Goal: Transaction & Acquisition: Purchase product/service

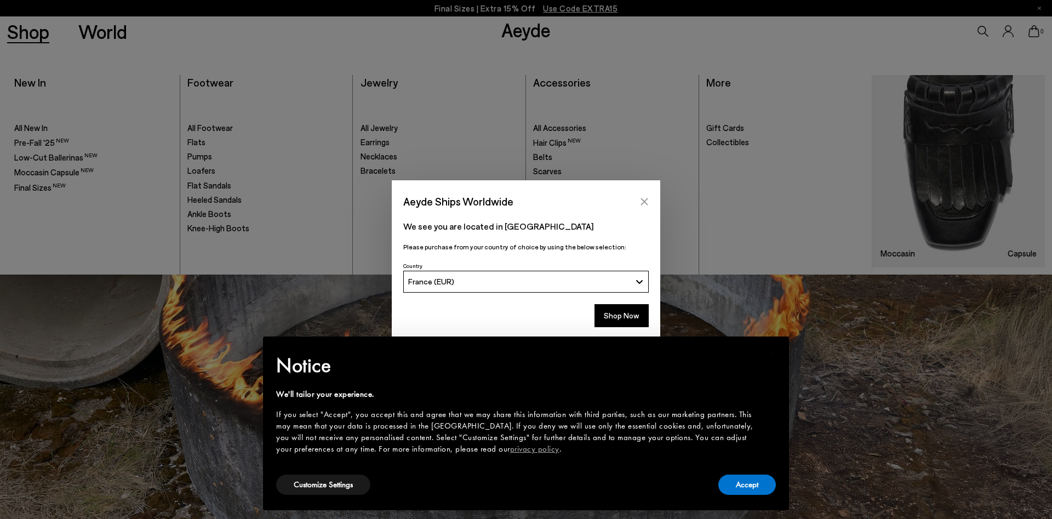
click at [645, 203] on icon "Close" at bounding box center [644, 201] width 7 height 7
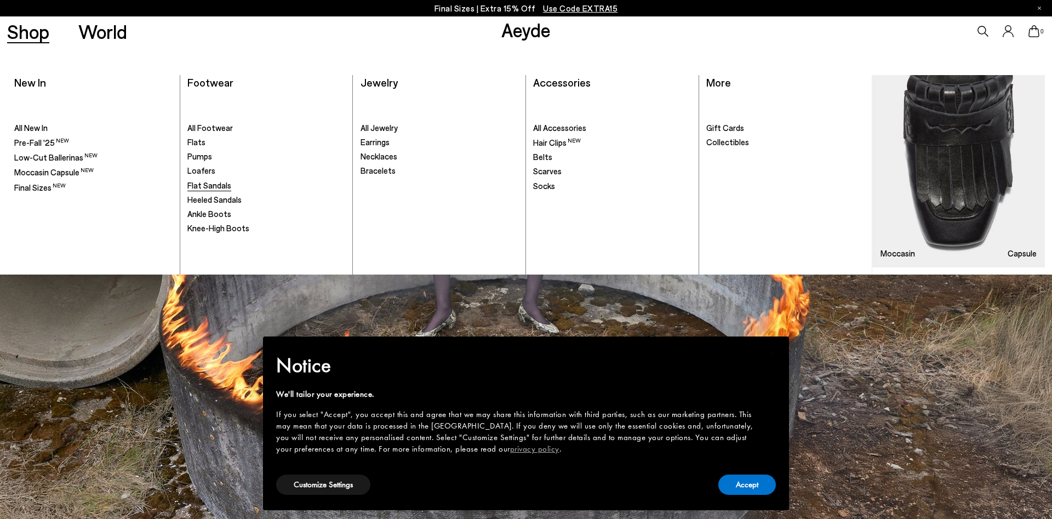
click at [213, 185] on span "Flat Sandals" at bounding box center [209, 185] width 44 height 10
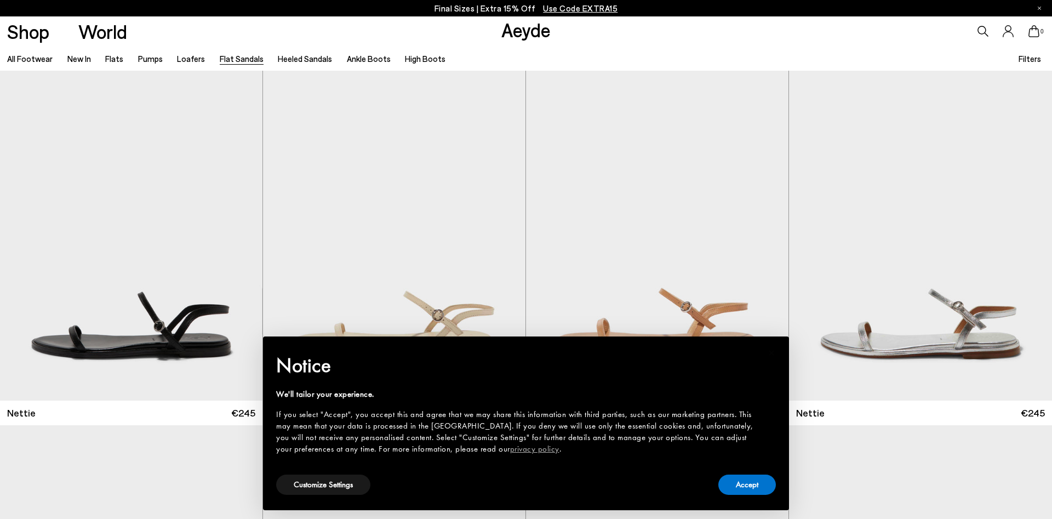
click at [745, 482] on button "Accept" at bounding box center [747, 484] width 58 height 20
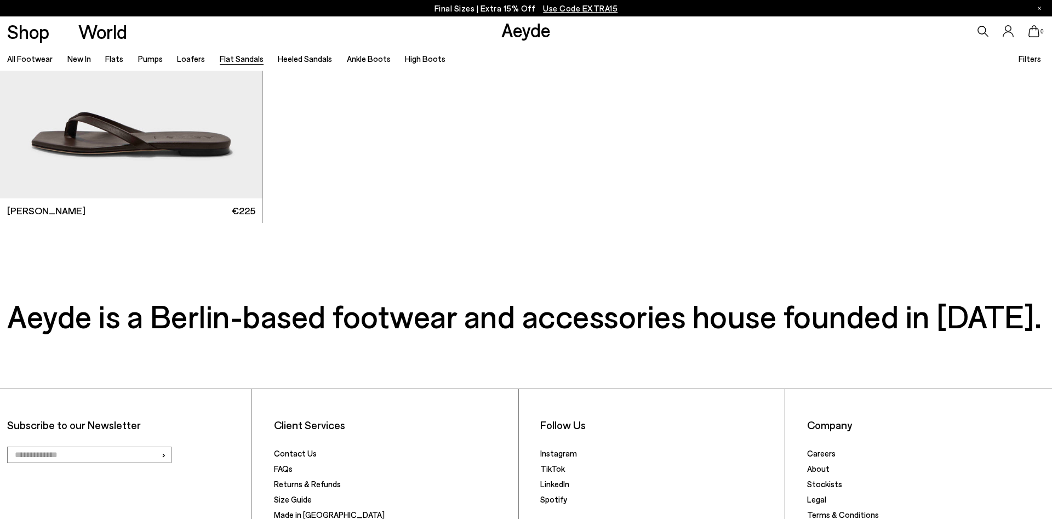
scroll to position [2347, 0]
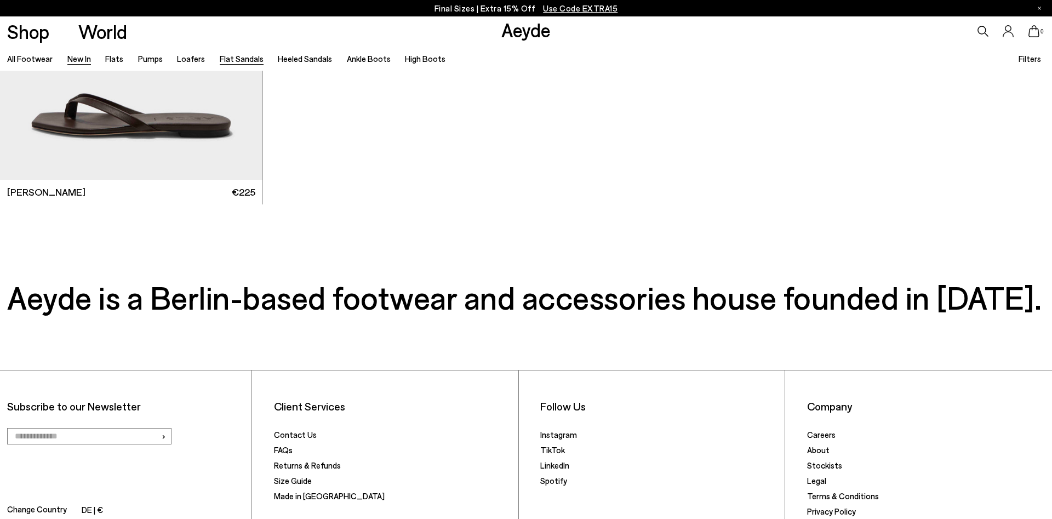
click at [80, 55] on link "New In" at bounding box center [79, 59] width 24 height 10
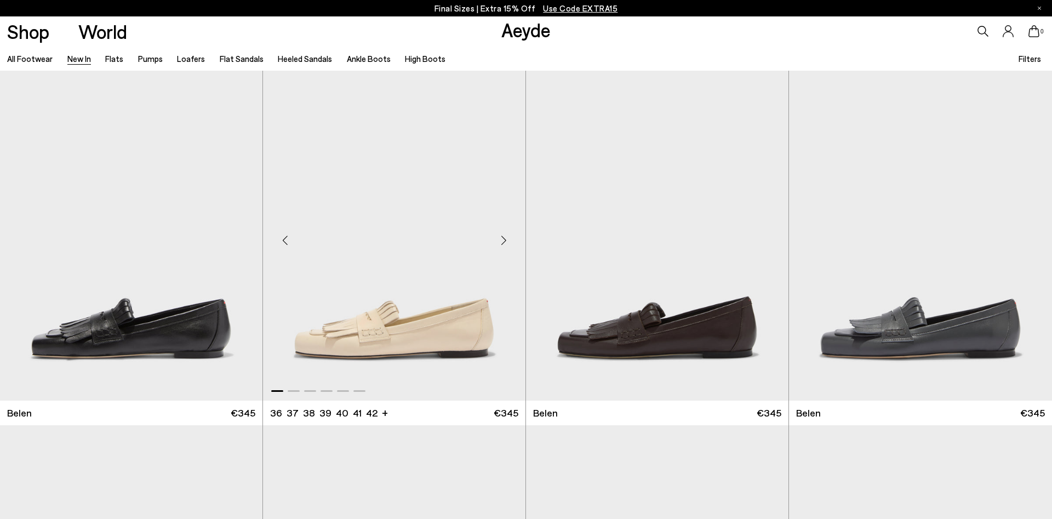
click at [505, 237] on div "Next slide" at bounding box center [503, 240] width 33 height 33
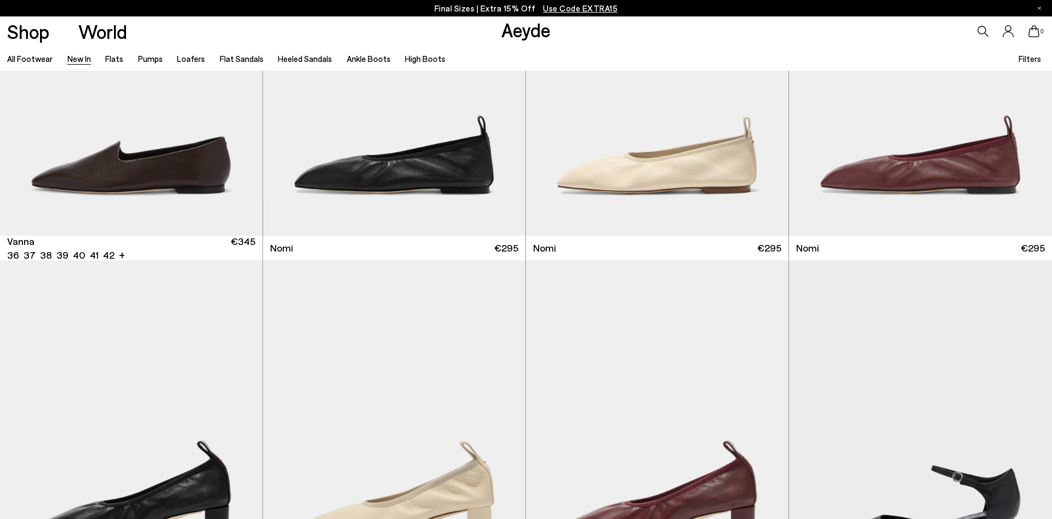
scroll to position [2627, 0]
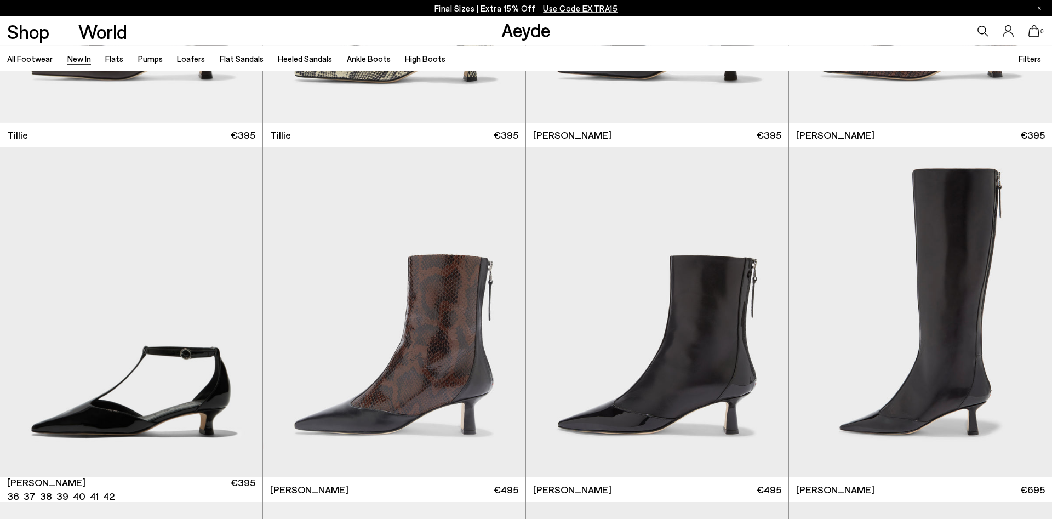
scroll to position [3241, 0]
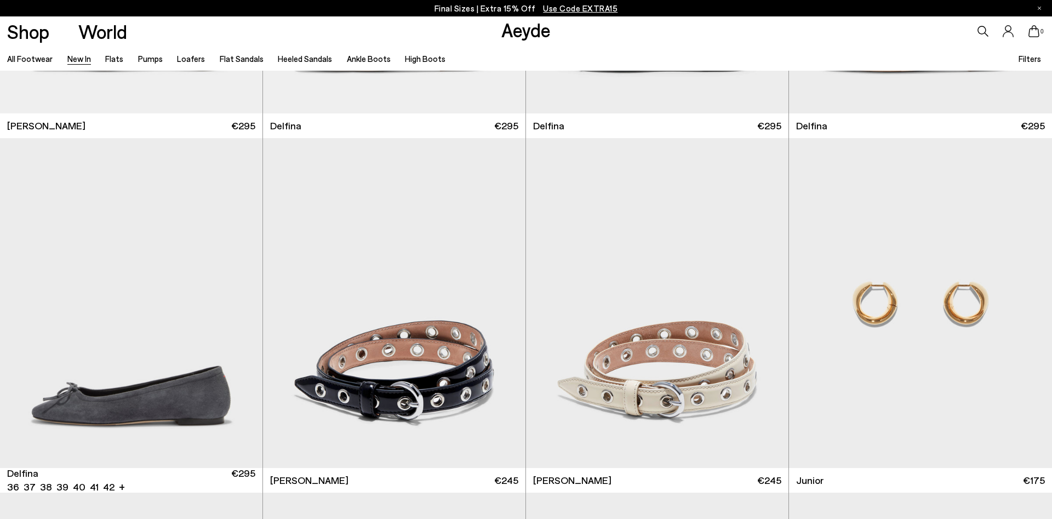
scroll to position [8551, 0]
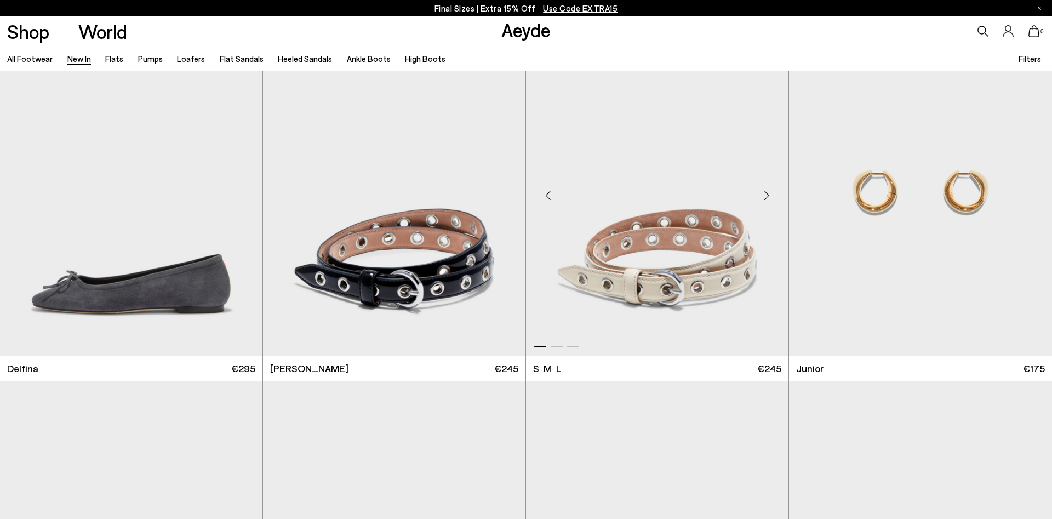
click at [767, 196] on div "Next slide" at bounding box center [766, 195] width 33 height 33
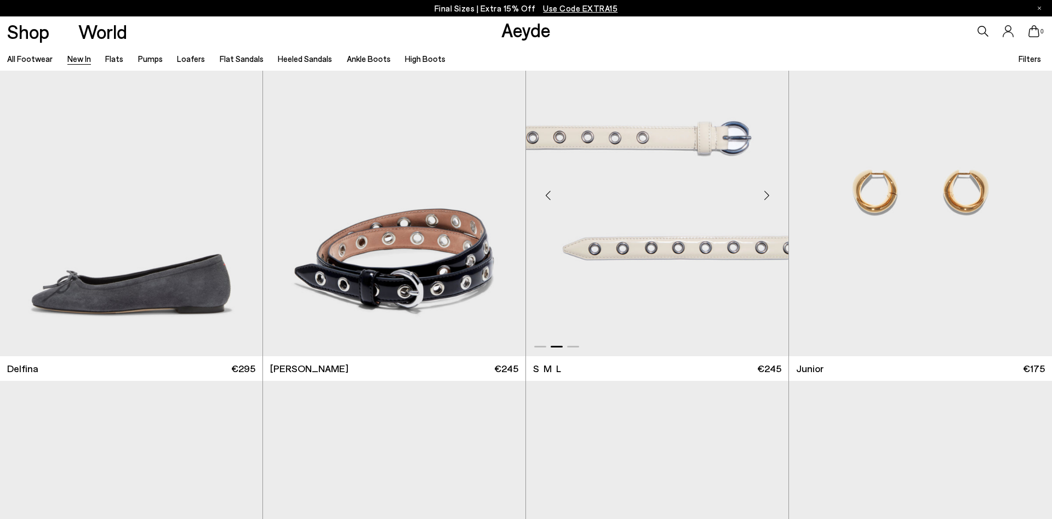
click at [767, 196] on div "Next slide" at bounding box center [766, 195] width 33 height 33
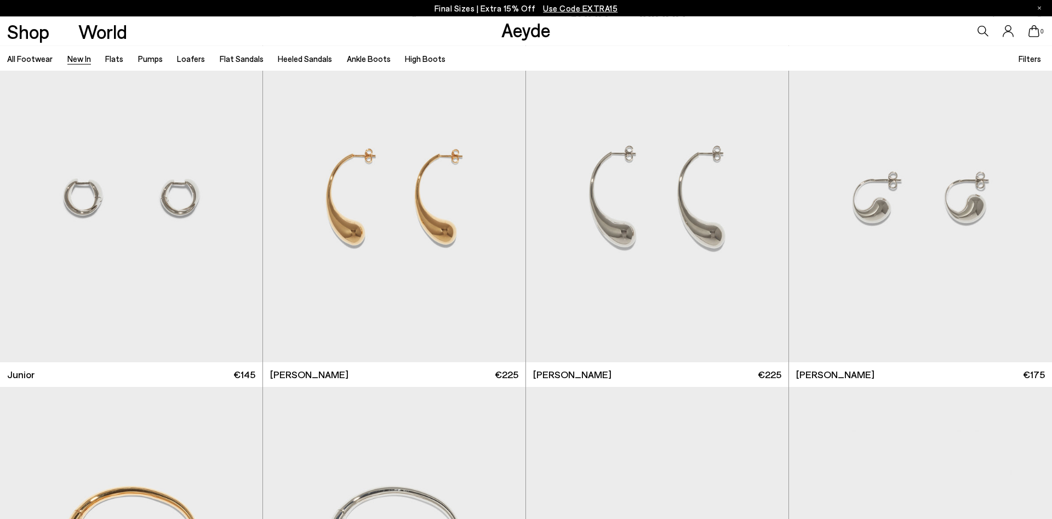
scroll to position [9277, 0]
